Goal: Transaction & Acquisition: Purchase product/service

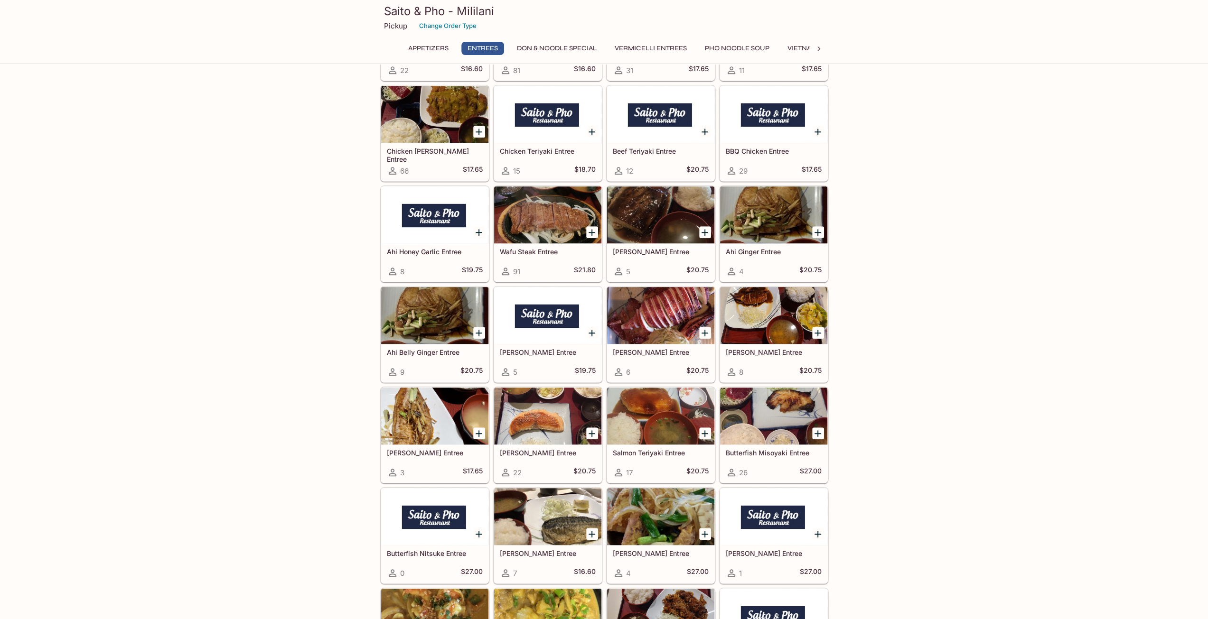
scroll to position [617, 0]
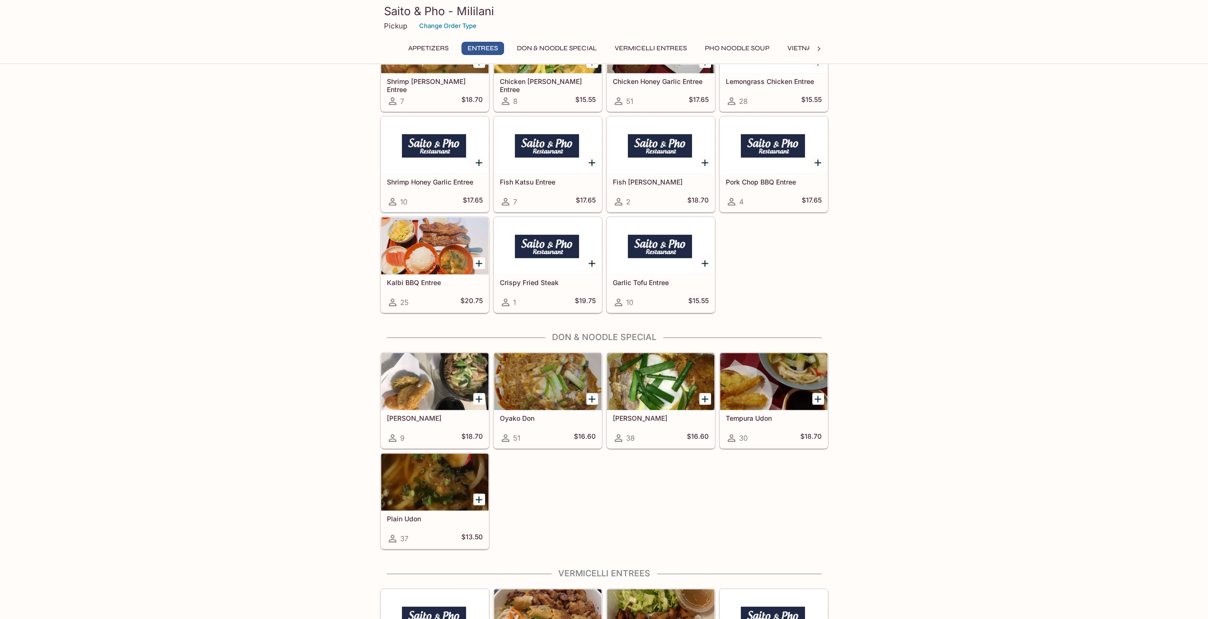
scroll to position [1186, 0]
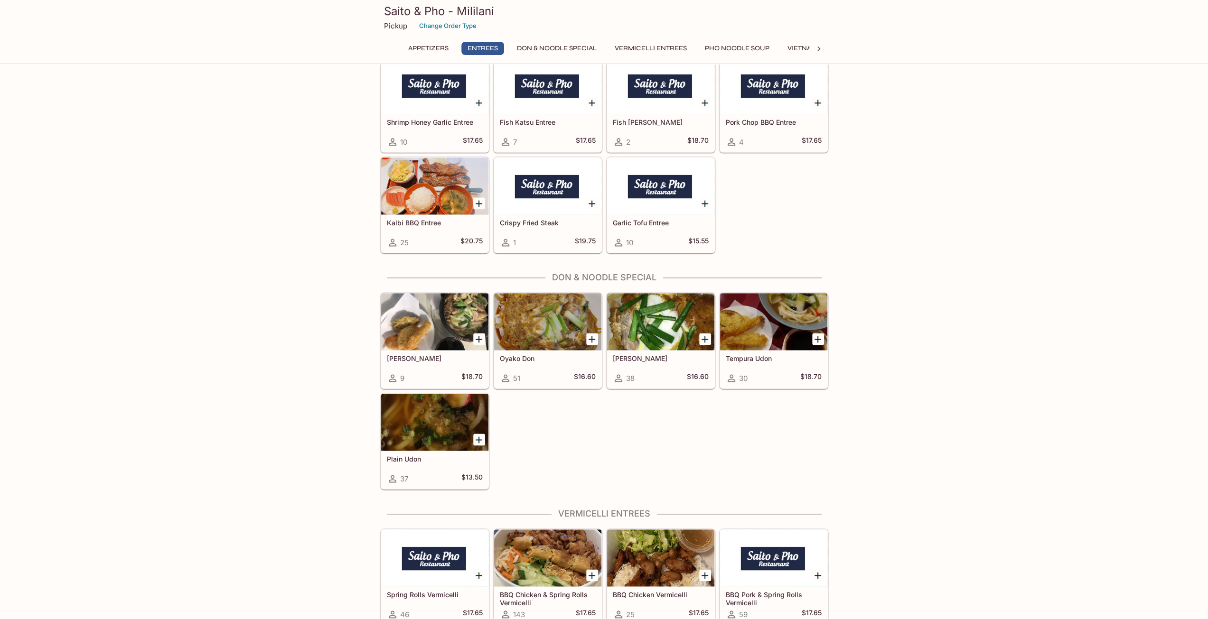
click at [478, 434] on icon "Add Plain Udon" at bounding box center [478, 439] width 11 height 11
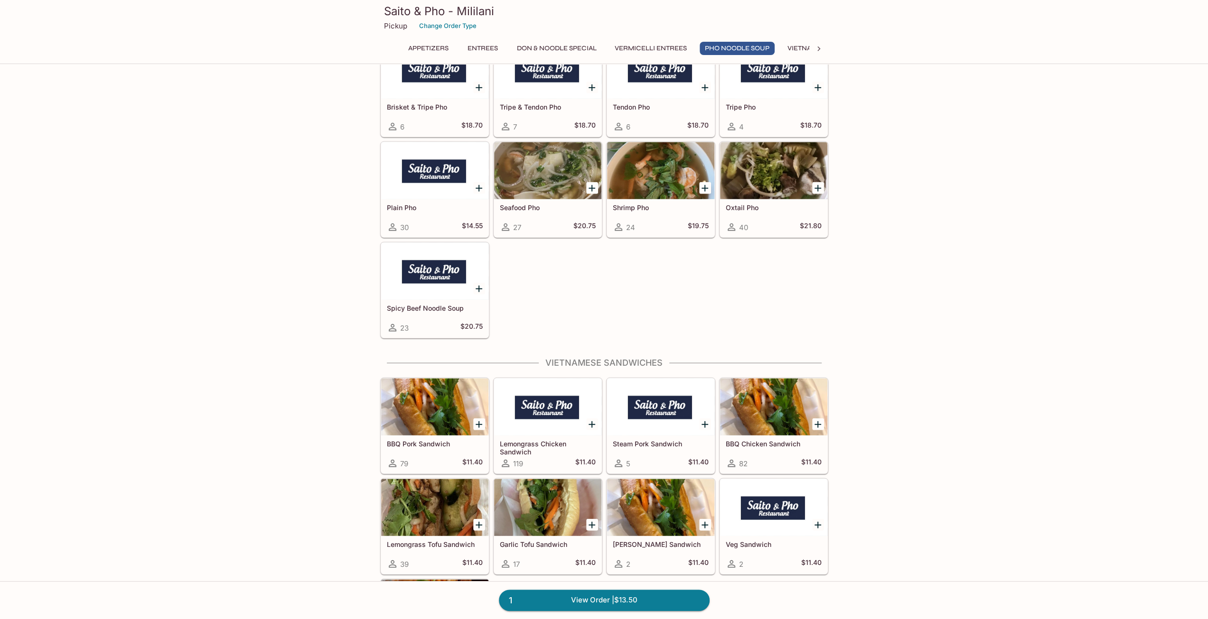
scroll to position [2230, 0]
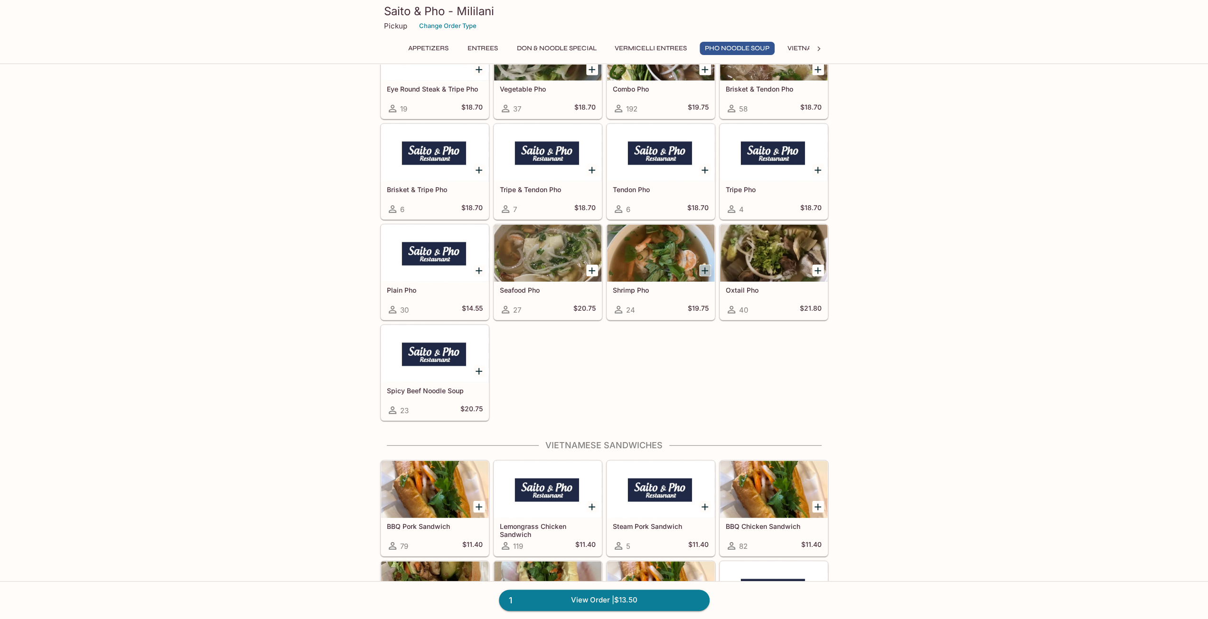
click at [701, 265] on icon "Add Shrimp Pho" at bounding box center [704, 270] width 11 height 11
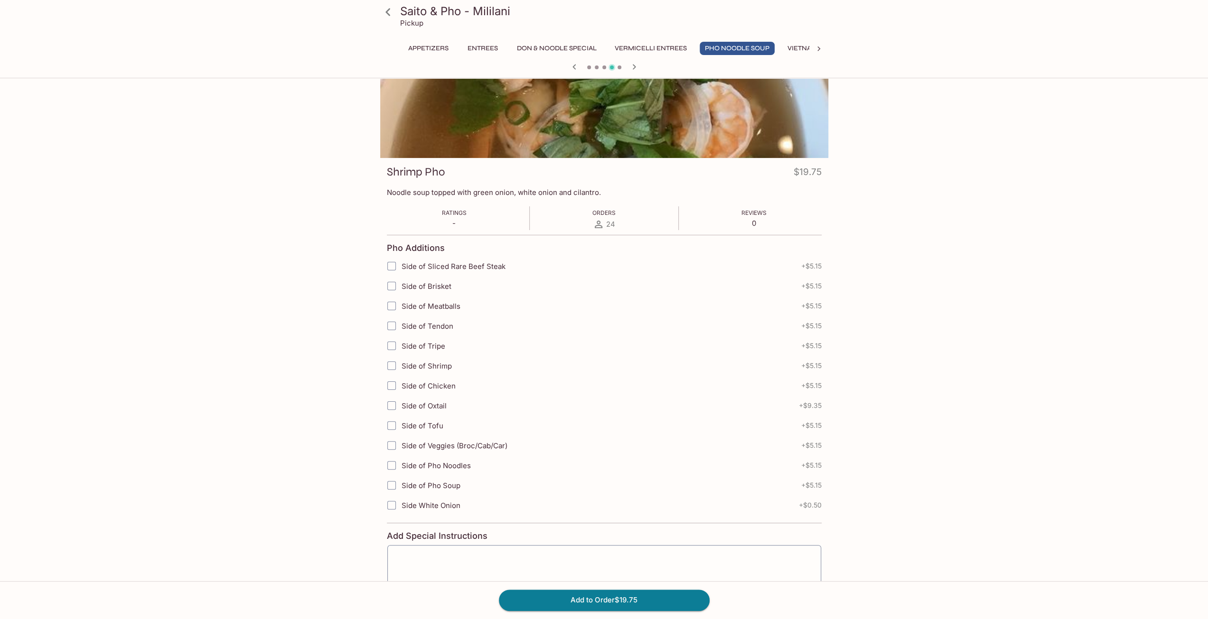
scroll to position [112, 0]
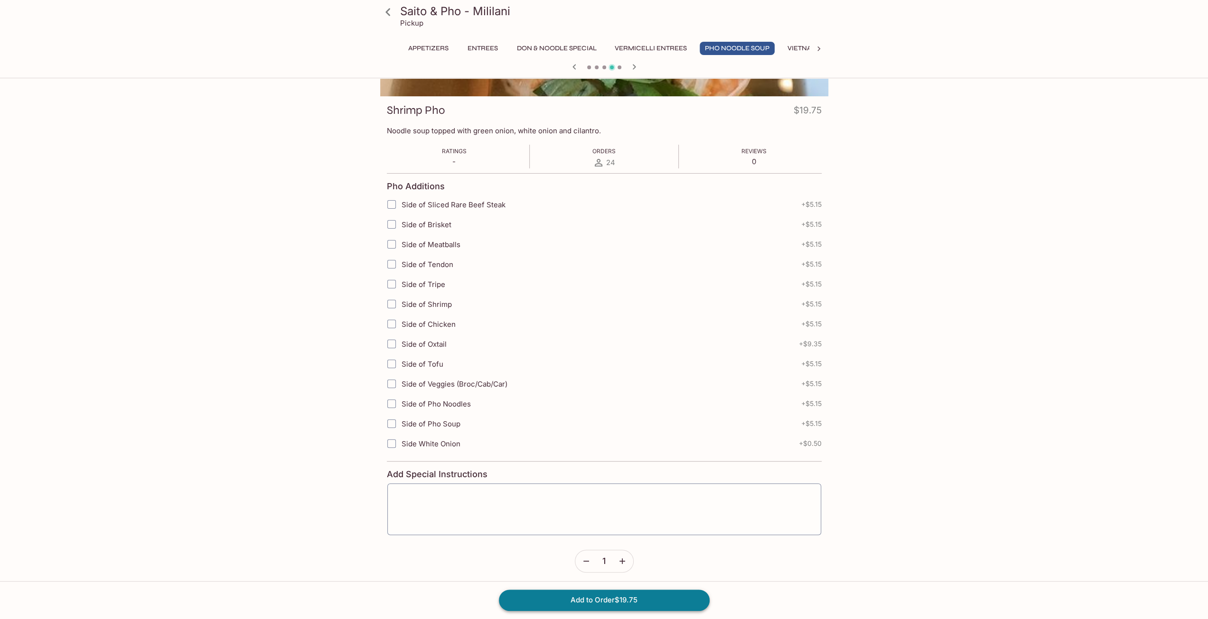
click at [613, 598] on button "Add to Order $19.75" at bounding box center [604, 600] width 211 height 21
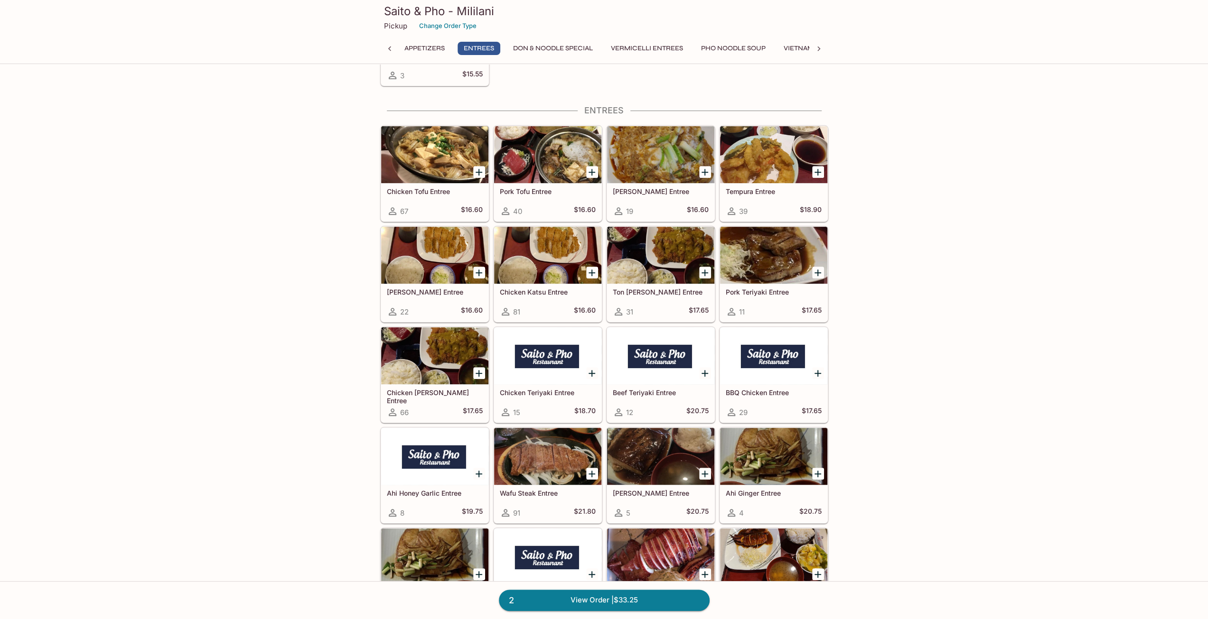
scroll to position [237, 0]
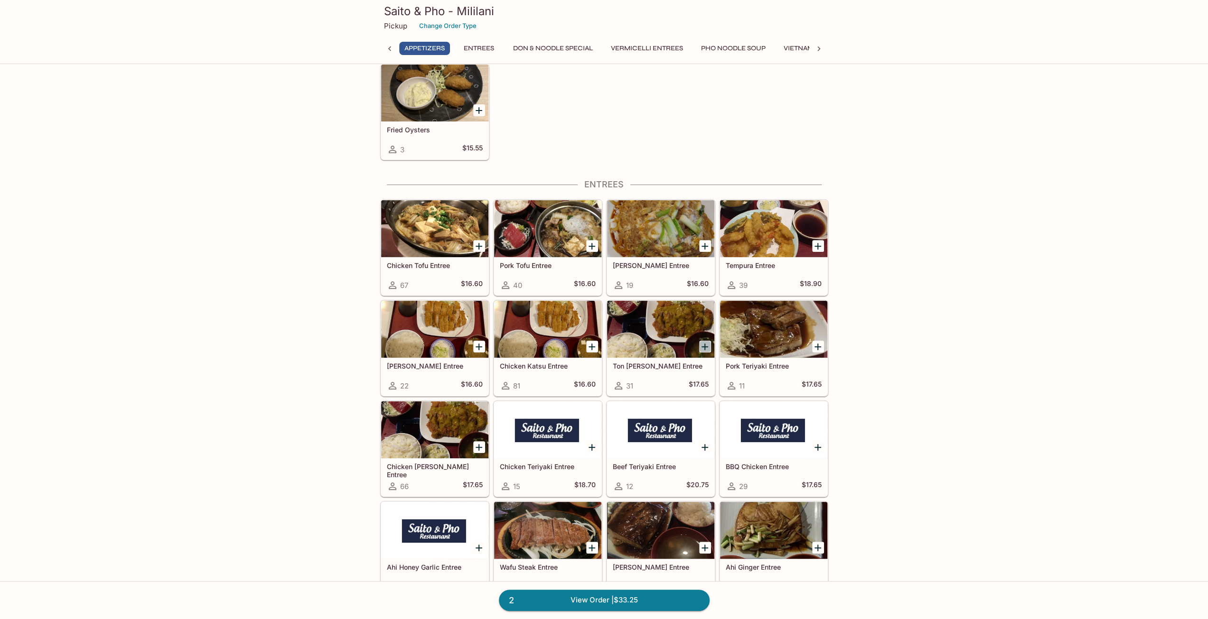
click at [707, 341] on icon "Add Ton Katsu Curry Entree" at bounding box center [704, 346] width 11 height 11
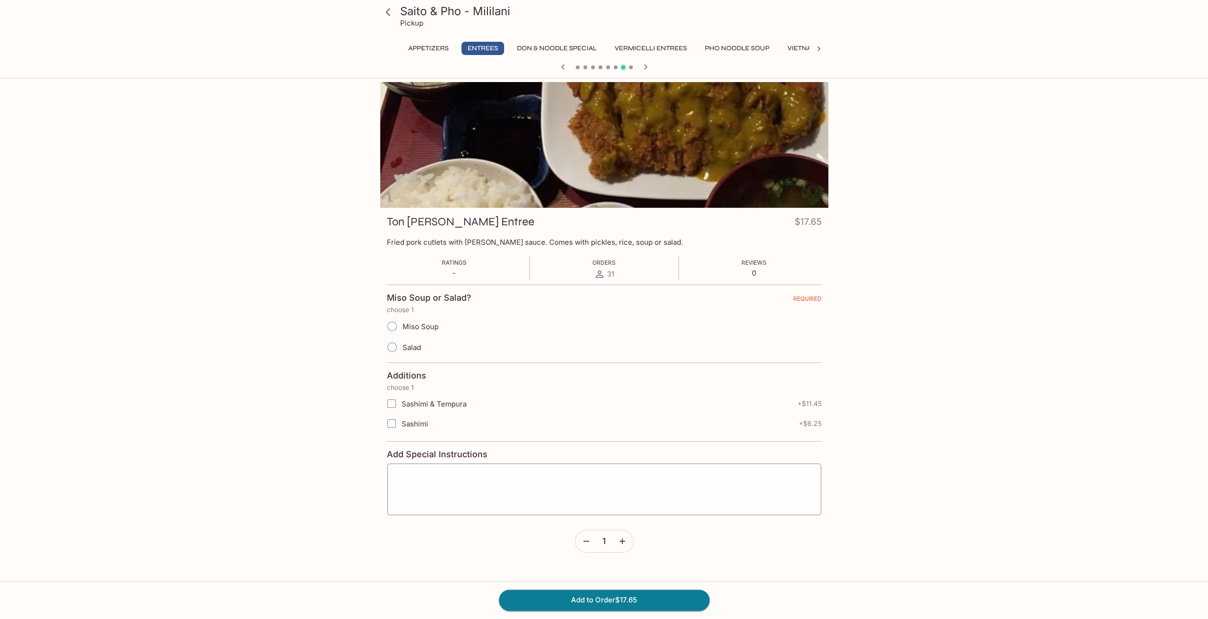
click at [392, 327] on input "Miso Soup" at bounding box center [392, 327] width 20 height 20
radio input "true"
click at [610, 598] on button "Add to Order $17.65" at bounding box center [604, 600] width 211 height 21
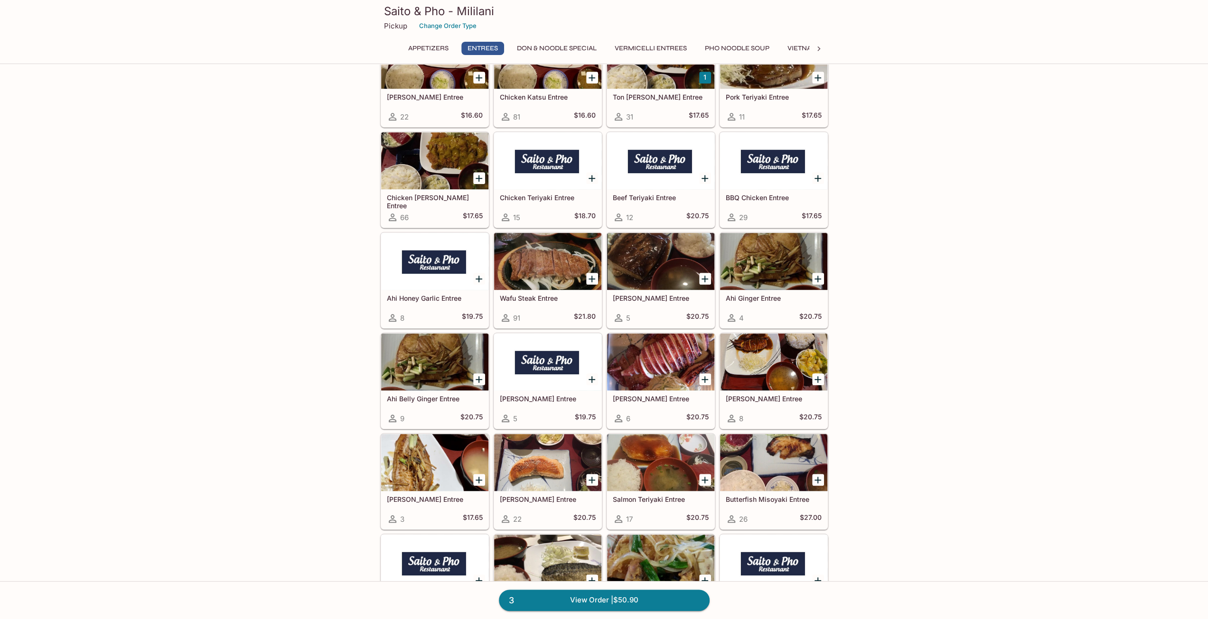
scroll to position [712, 0]
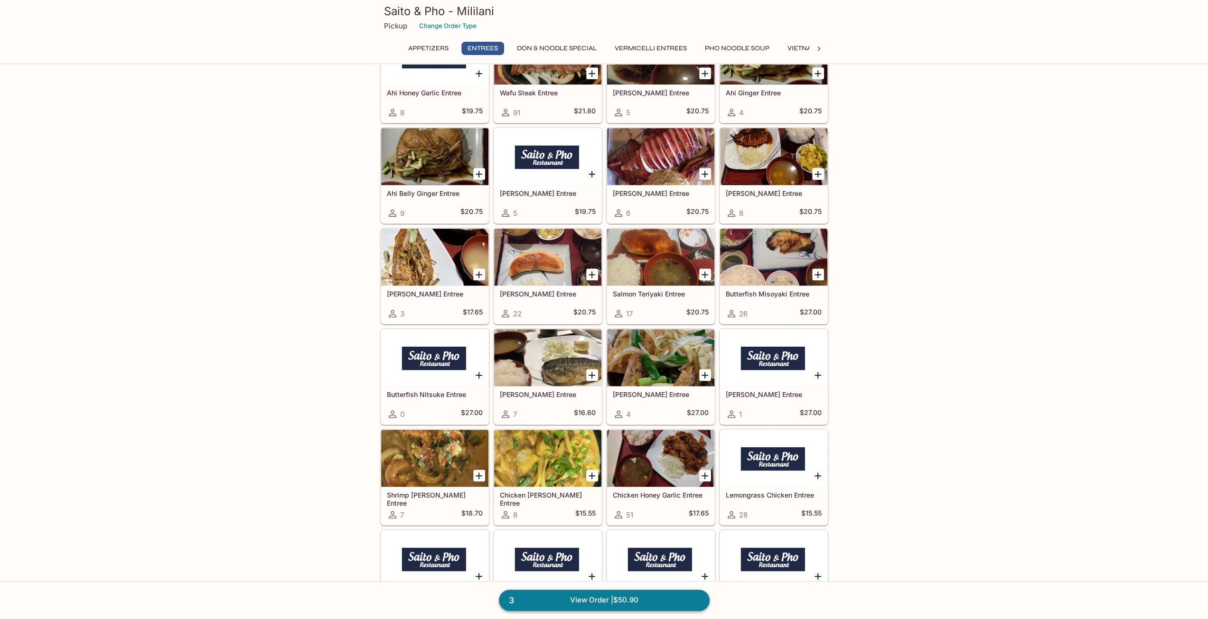
click at [605, 601] on link "3 View Order | $50.90" at bounding box center [604, 600] width 211 height 21
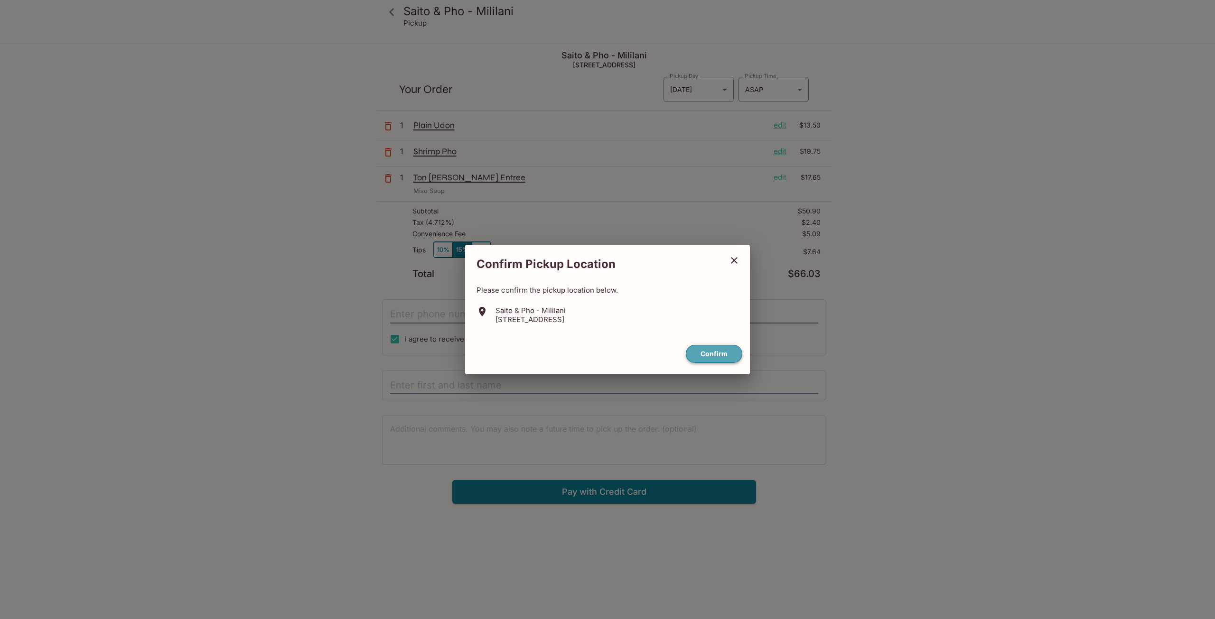
click at [714, 353] on button "Confirm" at bounding box center [714, 354] width 56 height 19
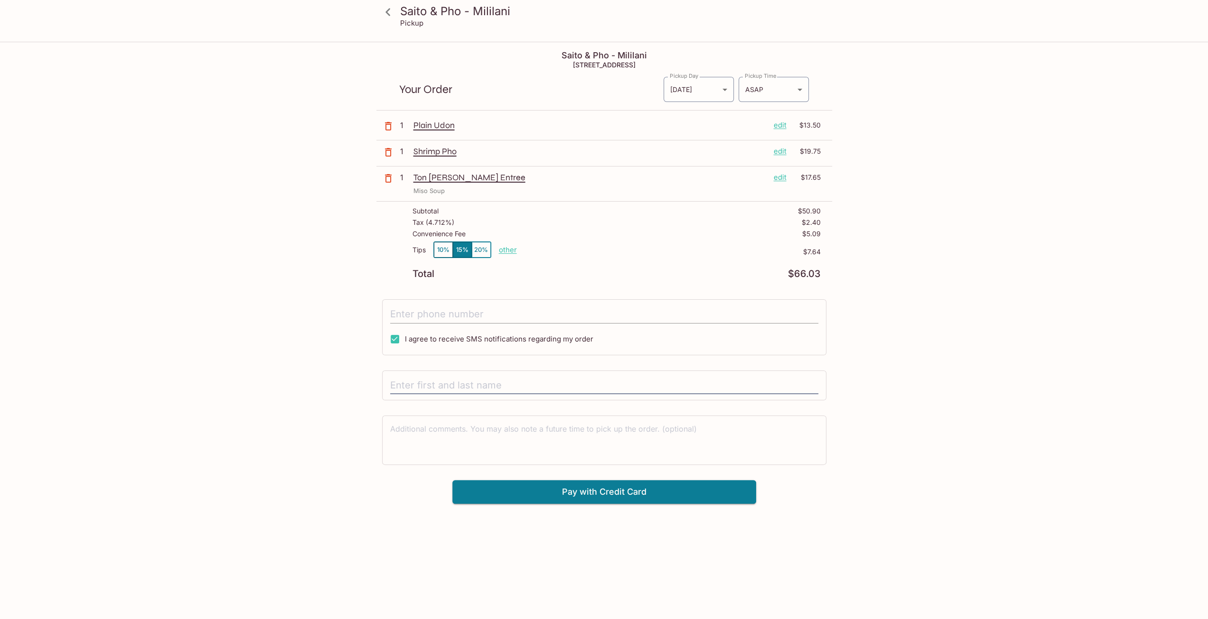
click at [433, 315] on input "tel" at bounding box center [604, 315] width 428 height 18
type input "[PHONE_NUMBER]"
click at [471, 380] on input "text" at bounding box center [604, 386] width 428 height 18
type input "Kalei M"
click at [871, 345] on div "Saito & Pho - Mililani Pickup Saito & Pho - Mililani [STREET_ADDRESS] Your Orde…" at bounding box center [604, 273] width 608 height 461
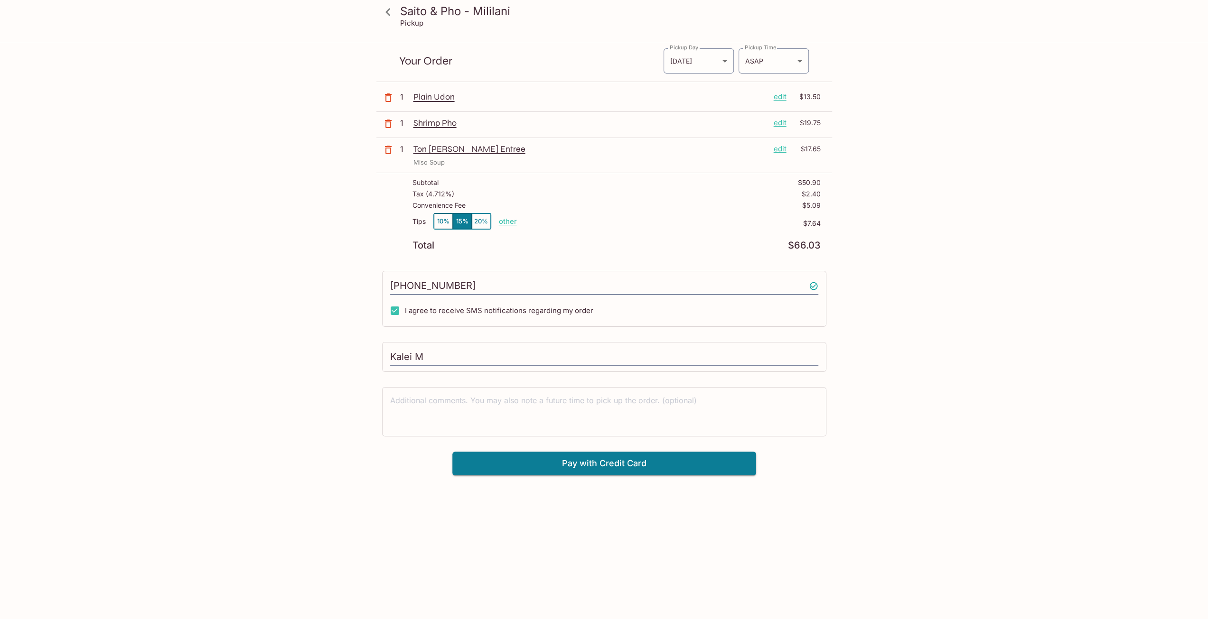
scroll to position [43, 0]
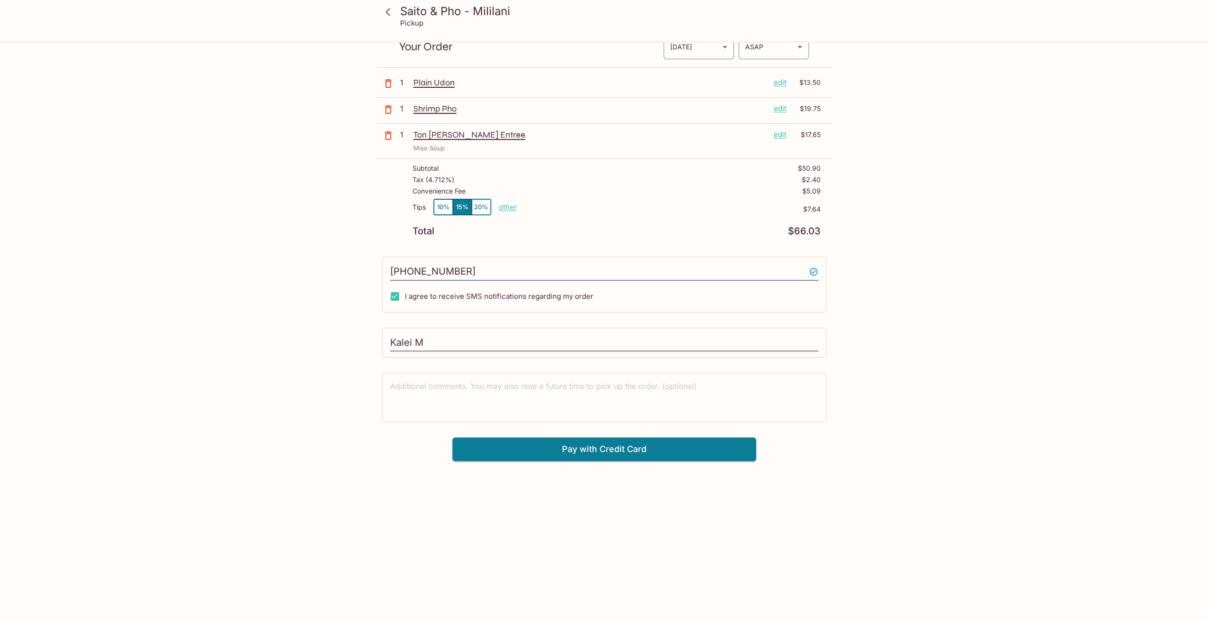
click at [509, 203] on p "other" at bounding box center [508, 207] width 18 height 9
drag, startPoint x: 562, startPoint y: 205, endPoint x: 680, endPoint y: 210, distance: 118.3
click at [669, 210] on div "Tips 10% 15% 20% Done 7.64 $7.64" at bounding box center [617, 213] width 408 height 28
type input "6.00"
click at [940, 207] on div "Saito & Pho - Mililani Pickup Saito & Pho - Mililani [STREET_ADDRESS] Your Orde…" at bounding box center [604, 309] width 1208 height 619
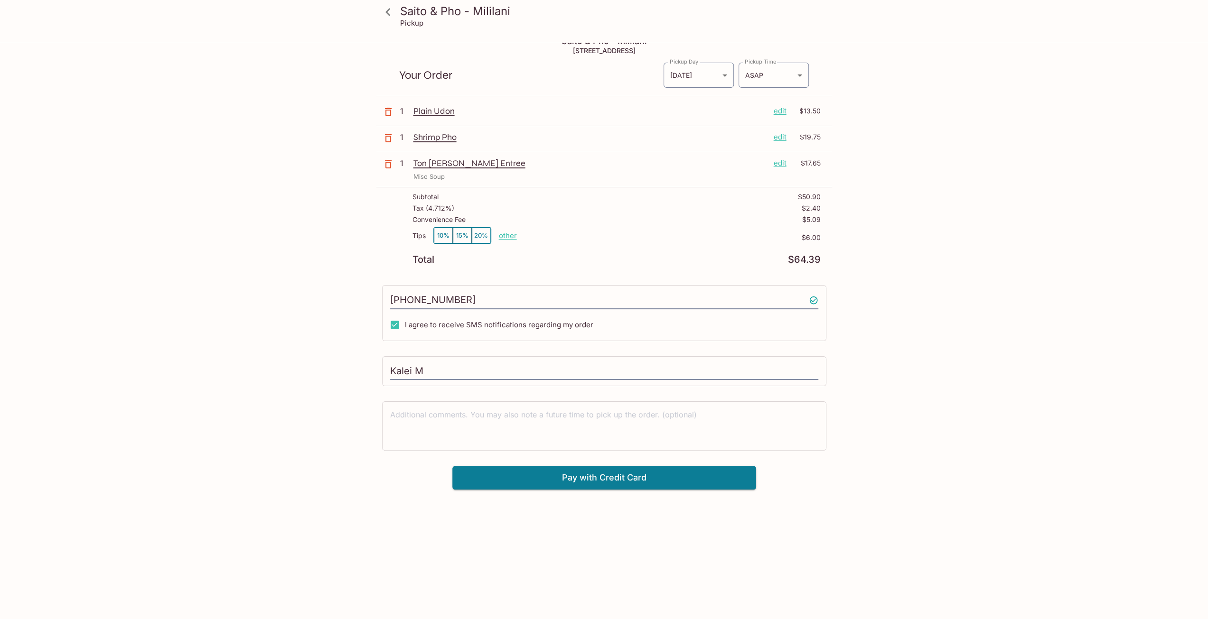
scroll to position [0, 0]
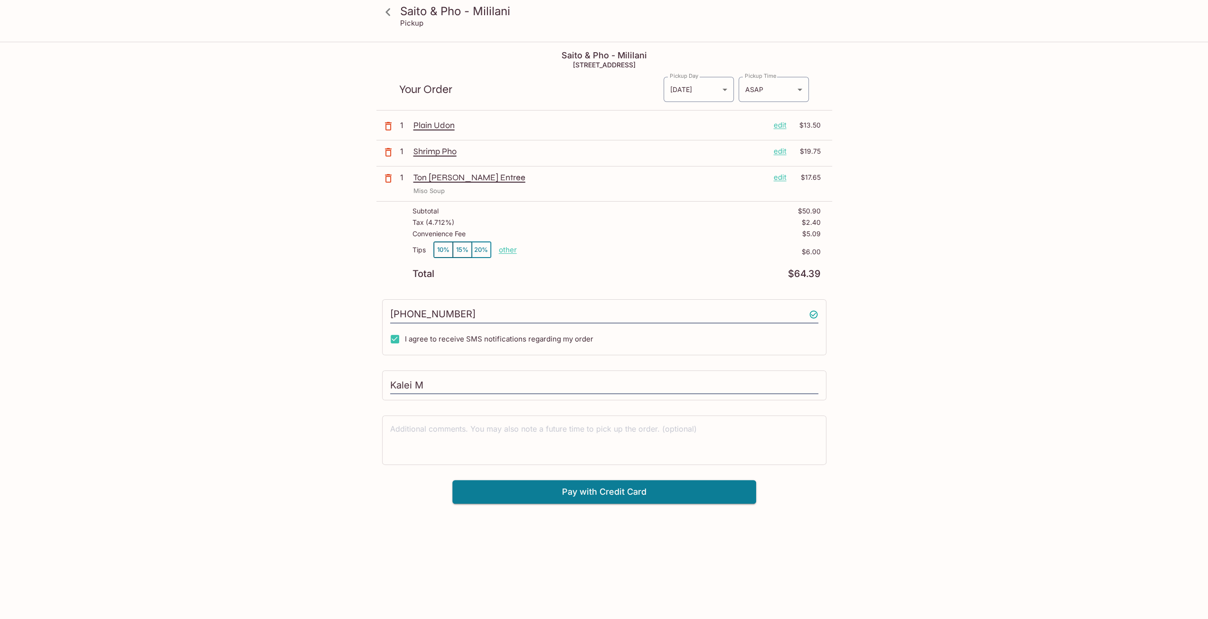
click at [779, 176] on p "edit" at bounding box center [780, 177] width 13 height 10
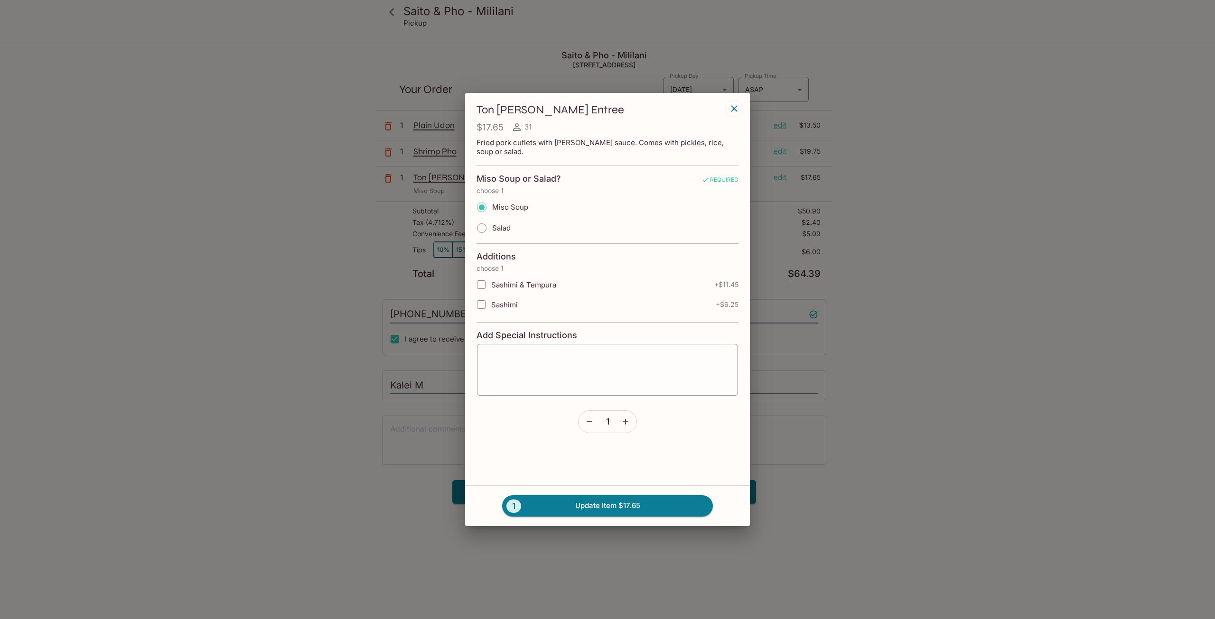
click at [736, 114] on icon "button" at bounding box center [734, 108] width 11 height 11
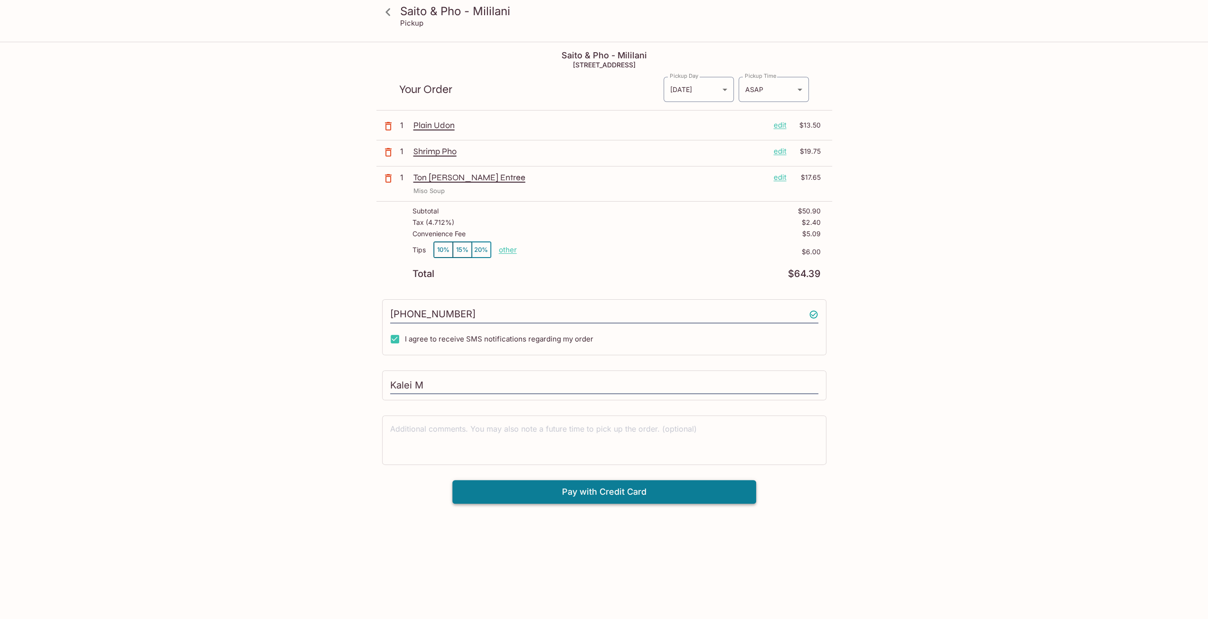
click at [603, 491] on button "Pay with Credit Card" at bounding box center [604, 492] width 304 height 24
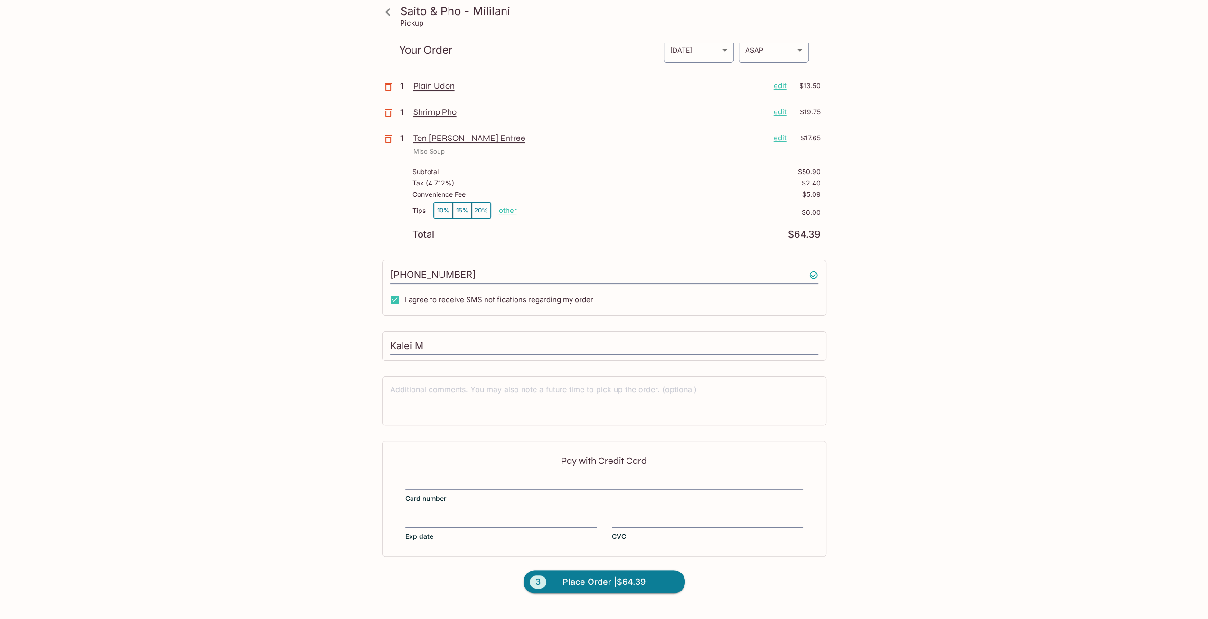
scroll to position [43, 0]
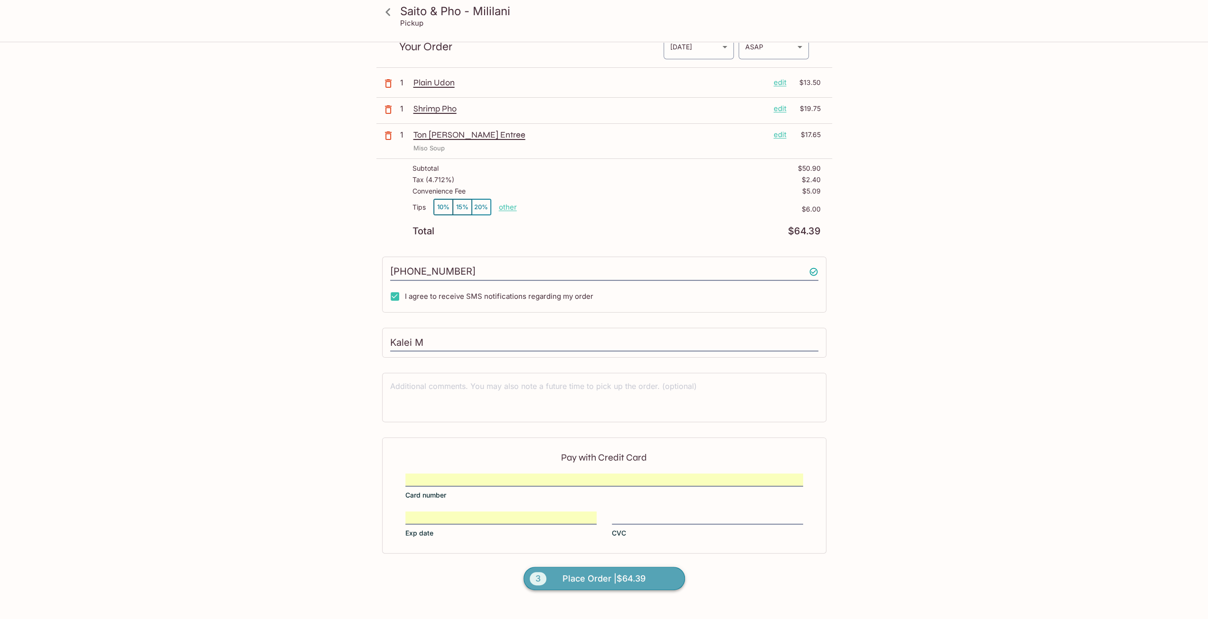
click at [613, 572] on span "Place Order | $64.39" at bounding box center [604, 579] width 83 height 15
